Goal: Find specific page/section: Find specific page/section

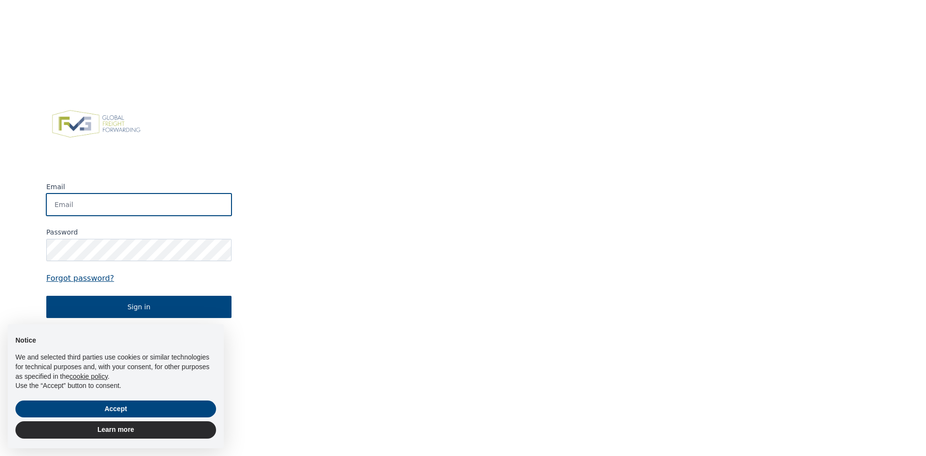
click at [87, 208] on input "Email" at bounding box center [138, 204] width 185 height 22
type input "[EMAIL_ADDRESS][DOMAIN_NAME]"
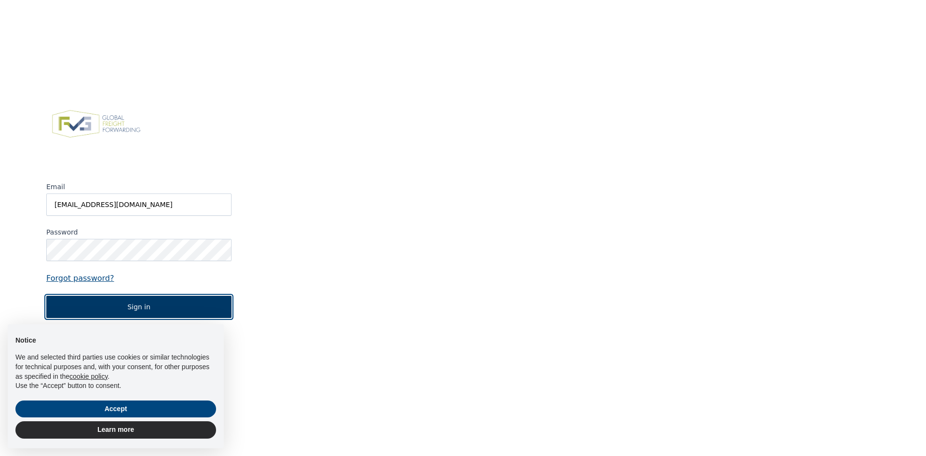
click at [149, 303] on button "Sign in" at bounding box center [138, 307] width 185 height 22
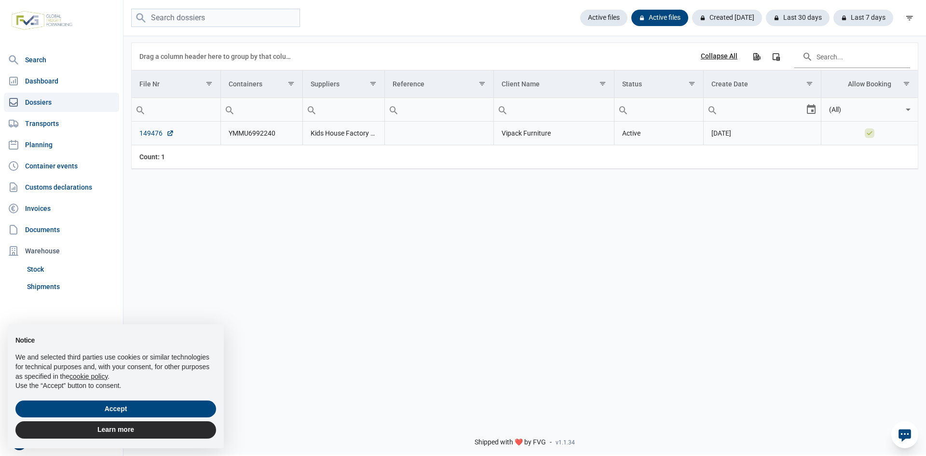
click at [155, 132] on link "149476" at bounding box center [156, 133] width 35 height 10
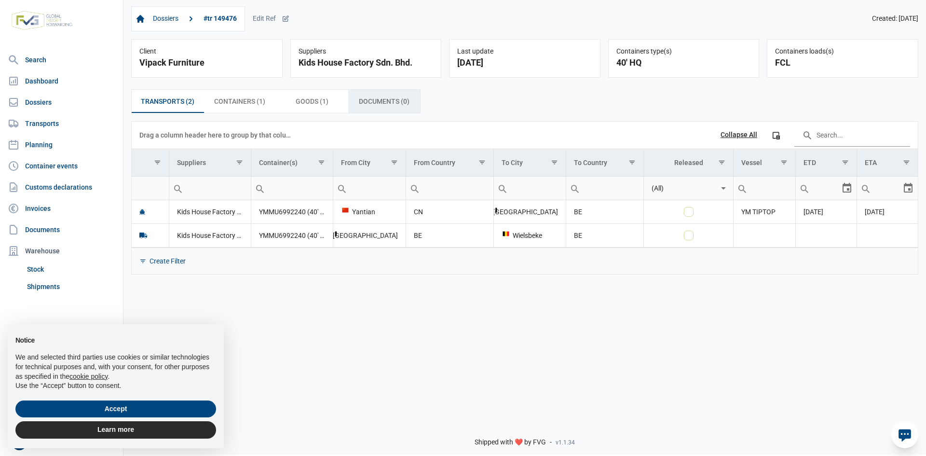
click at [370, 102] on span "Documents (0) Documents (0)" at bounding box center [384, 102] width 51 height 12
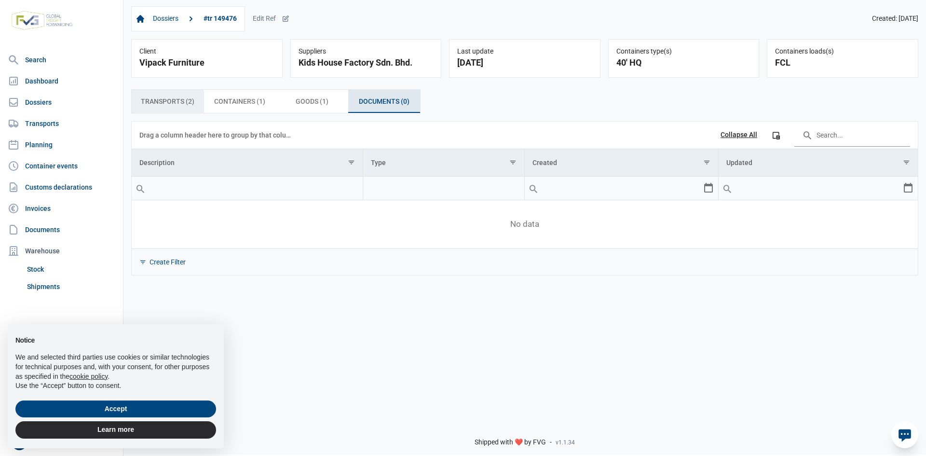
click at [183, 107] on span "Transports (2) Transports (2)" at bounding box center [168, 102] width 54 height 12
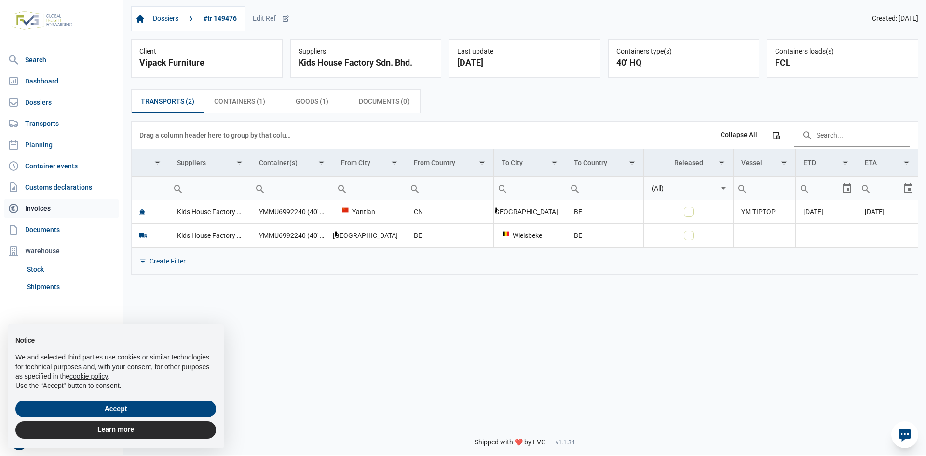
click at [33, 206] on link "Invoices" at bounding box center [61, 208] width 115 height 19
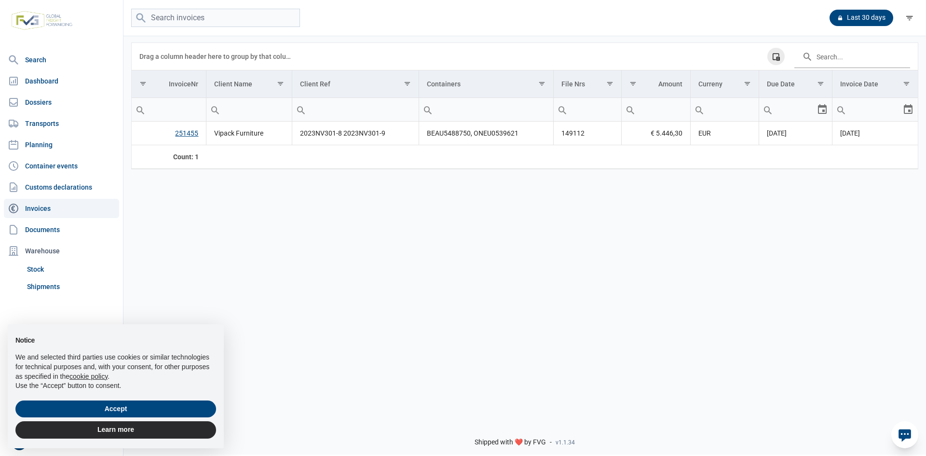
click at [778, 59] on icon "Column Chooser" at bounding box center [776, 56] width 9 height 9
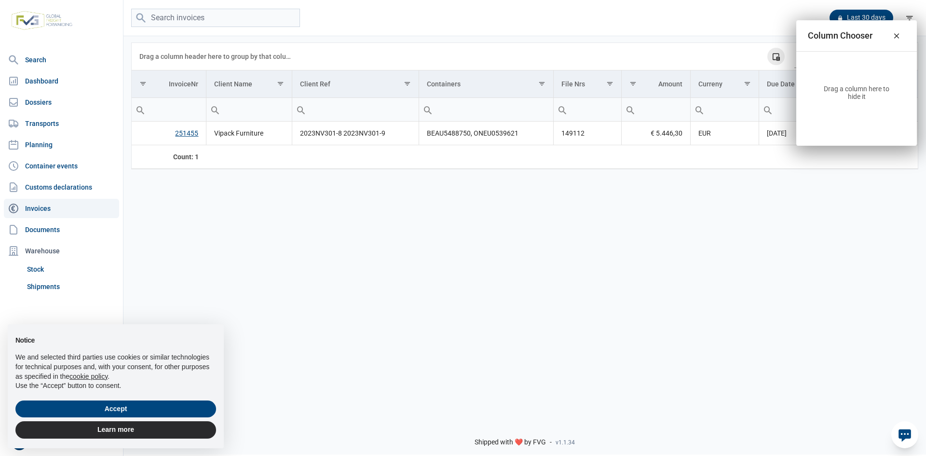
click at [778, 59] on icon "Column Chooser" at bounding box center [776, 56] width 9 height 9
click at [738, 53] on div "Drag a column header here to group by that column Column Chooser" at bounding box center [524, 56] width 771 height 27
click at [895, 40] on div "Close" at bounding box center [896, 35] width 17 height 17
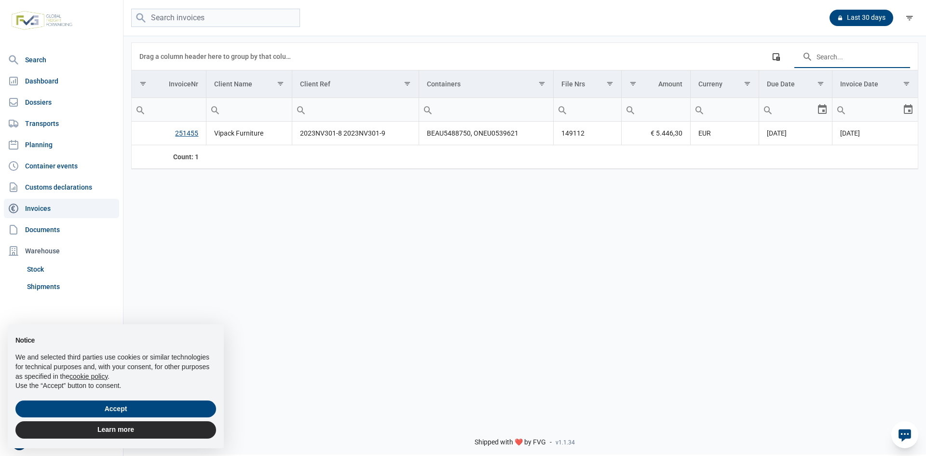
click at [853, 68] on input "Search in the data grid" at bounding box center [853, 56] width 116 height 23
paste input "TEMU8794350"
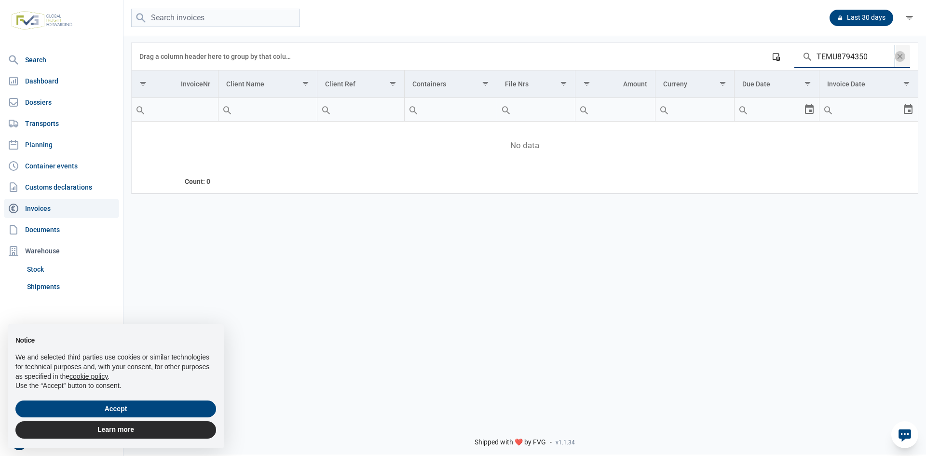
type input "TEMU8794350"
